Goal: Task Accomplishment & Management: Manage account settings

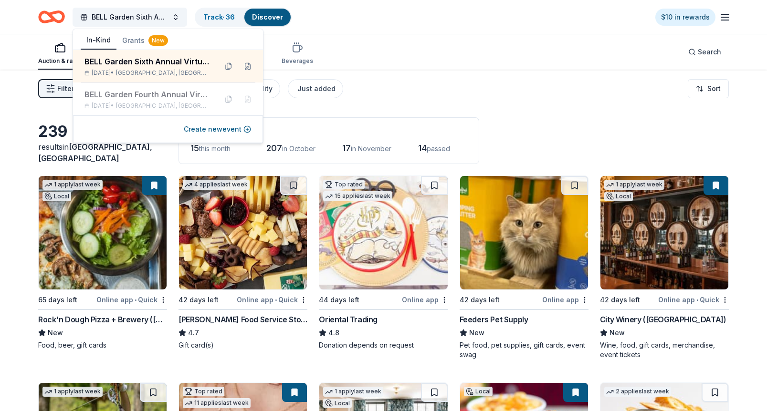
click at [425, 62] on div "Auction & raffle Meals Snacks Desserts Alcohol Beverages Search" at bounding box center [383, 51] width 690 height 35
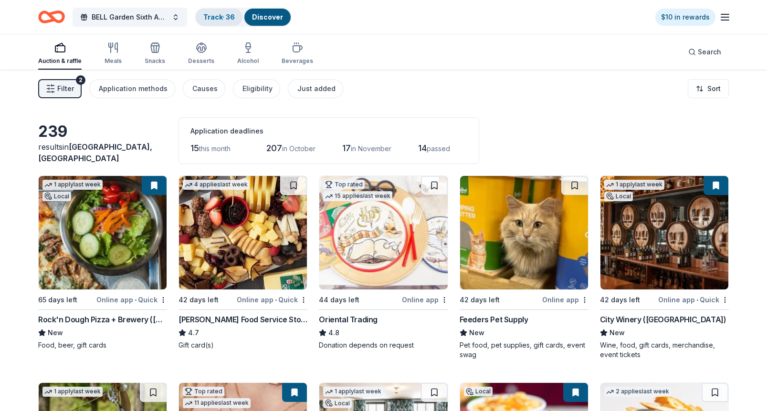
click at [236, 16] on div "Track · 36" at bounding box center [219, 17] width 47 height 17
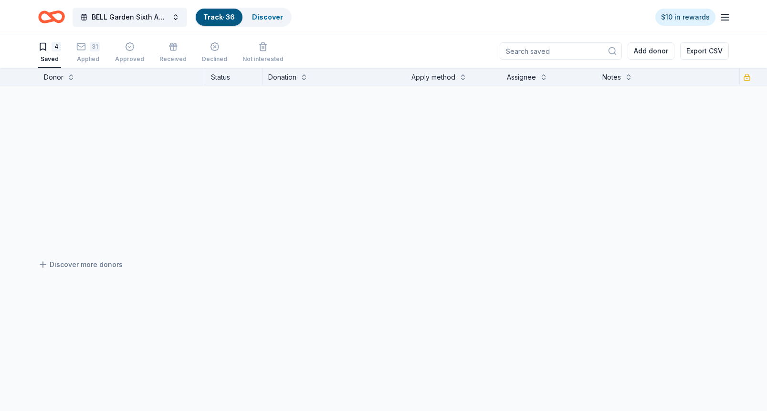
scroll to position [0, 0]
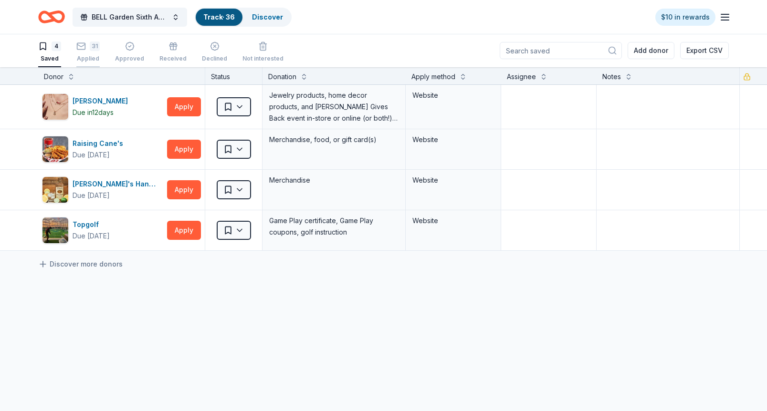
click at [90, 48] on div "31" at bounding box center [95, 47] width 10 height 10
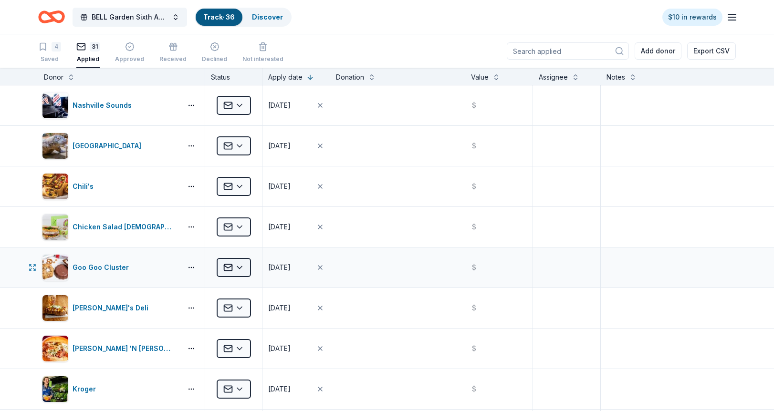
click at [241, 265] on html "BELL Garden Sixth Annual Virtual Auction Track · 36 Discover $10 in rewards 4 S…" at bounding box center [387, 205] width 774 height 411
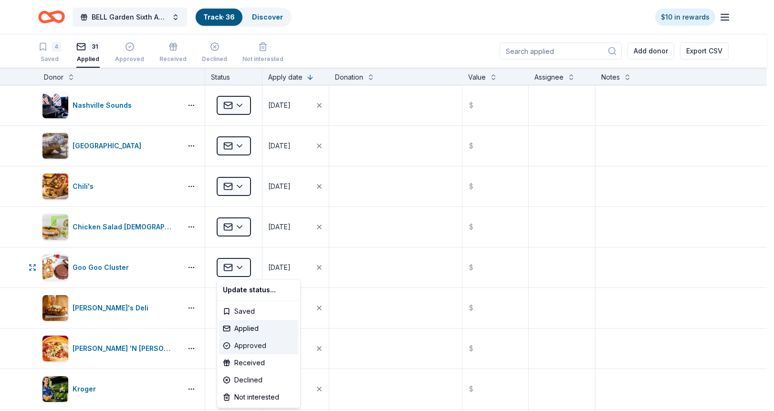
click at [262, 345] on div "Approved" at bounding box center [258, 345] width 79 height 17
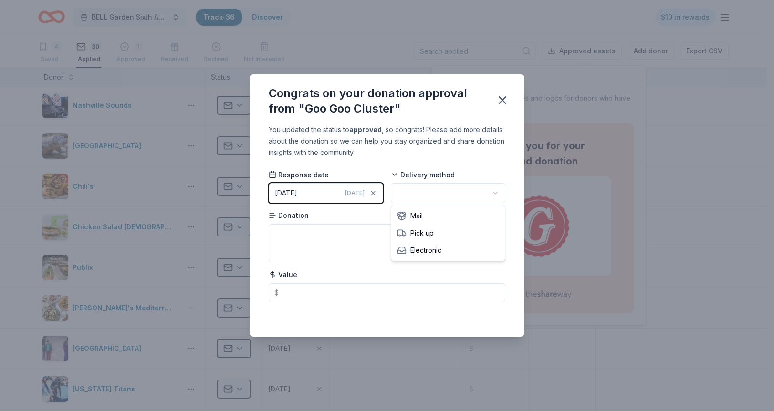
click at [429, 188] on html "BELL Garden Sixth Annual Virtual Auction Track · 36 Discover $10 in rewards 4 S…" at bounding box center [387, 205] width 774 height 411
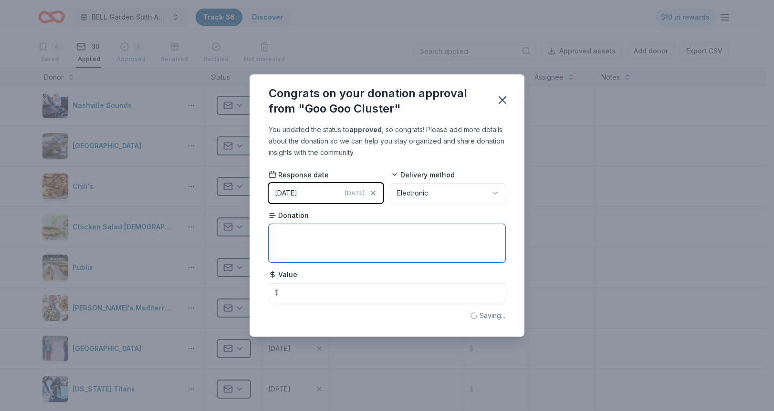
click at [288, 236] on textarea at bounding box center [387, 243] width 237 height 38
type textarea "(2) tickets to Taste of Goo Goo Class"
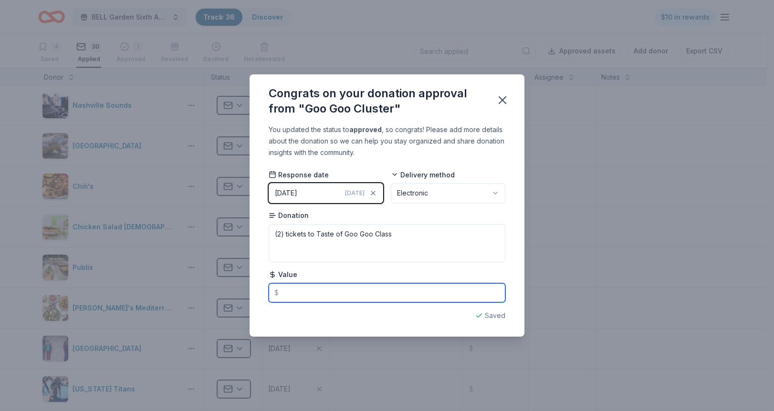
click at [290, 295] on input "text" at bounding box center [387, 292] width 237 height 19
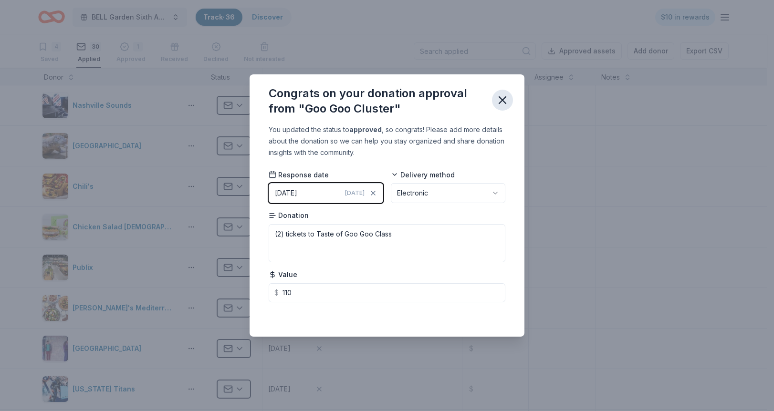
type input "110.00"
click at [502, 99] on icon "button" at bounding box center [502, 100] width 13 height 13
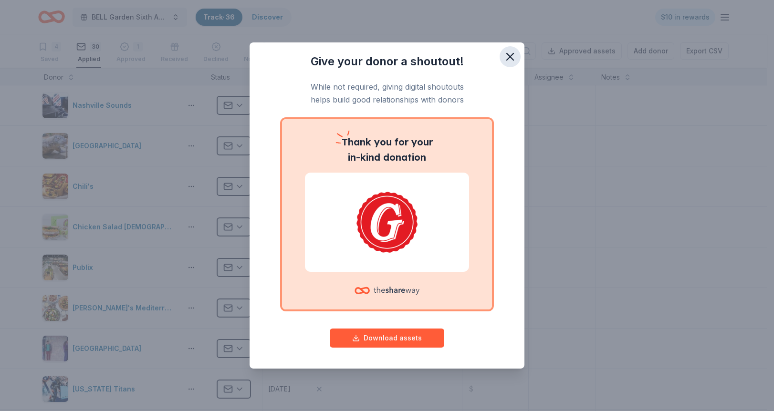
click at [511, 52] on icon "button" at bounding box center [509, 56] width 13 height 13
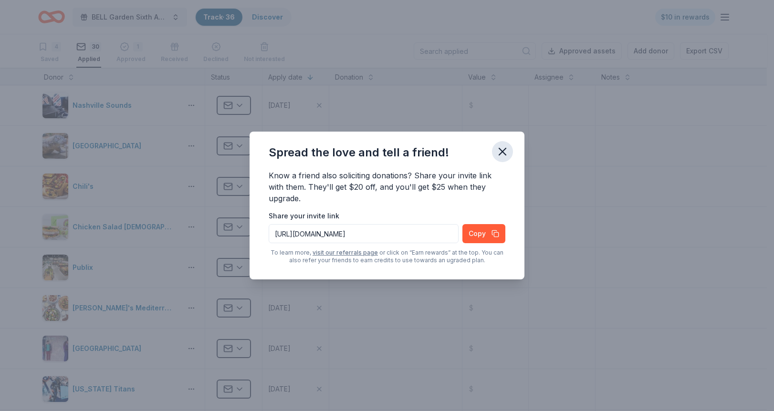
click at [502, 146] on icon "button" at bounding box center [502, 151] width 13 height 13
